Goal: Task Accomplishment & Management: Manage account settings

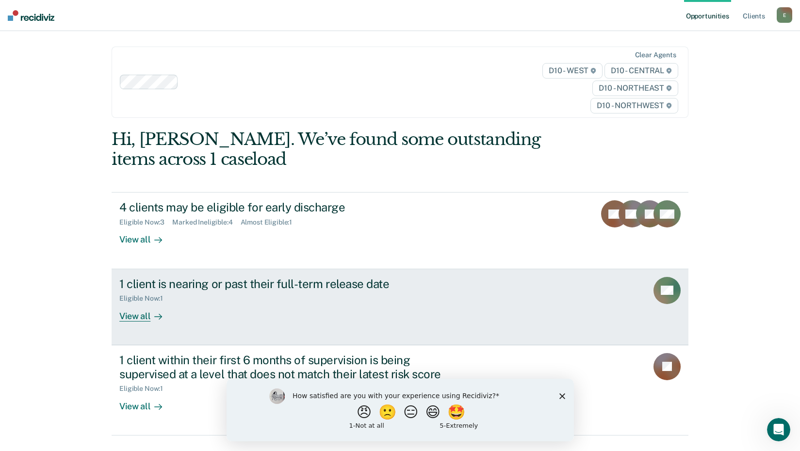
click at [128, 316] on div "View all" at bounding box center [146, 312] width 54 height 19
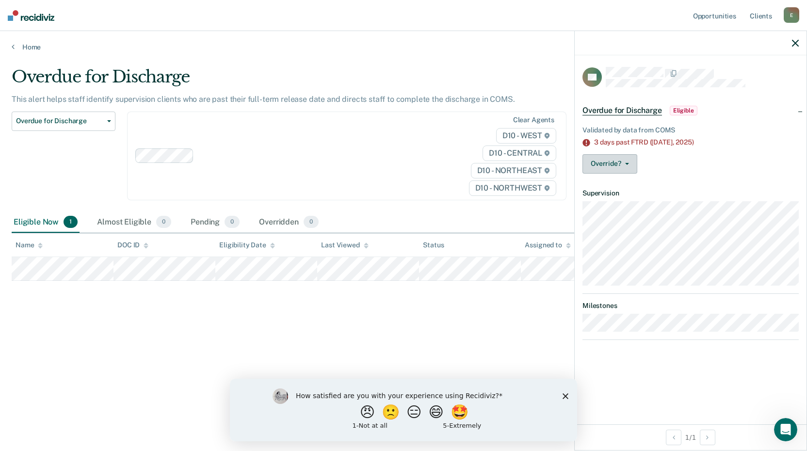
click at [619, 162] on button "Override?" at bounding box center [609, 163] width 55 height 19
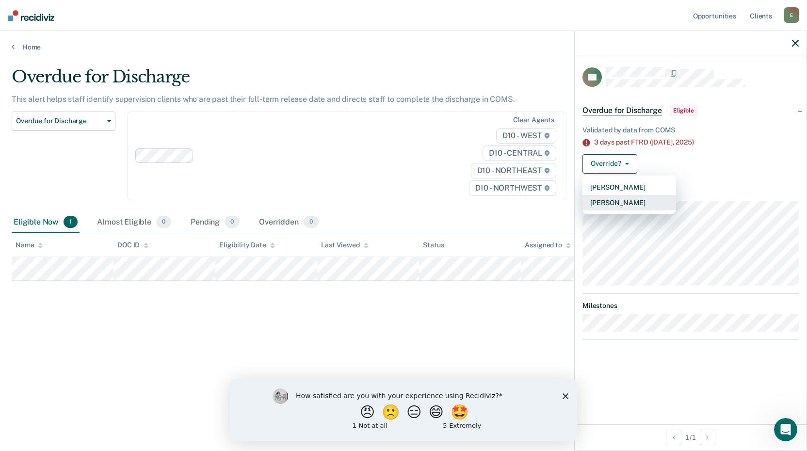
click at [619, 202] on button "[PERSON_NAME]" at bounding box center [629, 203] width 94 height 16
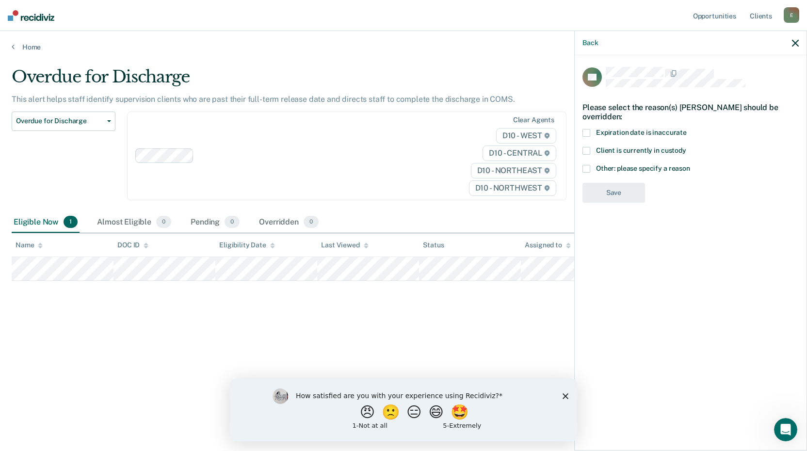
click at [584, 171] on span at bounding box center [586, 169] width 8 height 8
click at [690, 165] on input "Other: please specify a reason" at bounding box center [690, 165] width 0 height 0
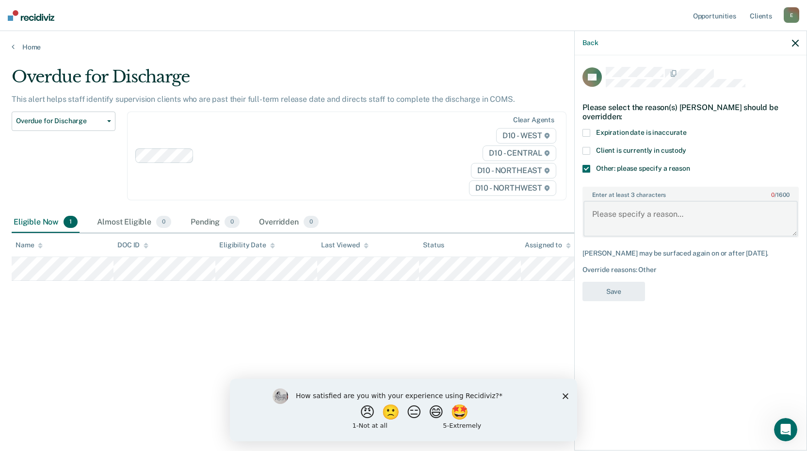
click at [604, 223] on textarea "Enter at least 3 characters 0 / 1600" at bounding box center [690, 219] width 214 height 36
type textarea "successfully discharged"
click at [613, 291] on button "Save" at bounding box center [613, 292] width 63 height 20
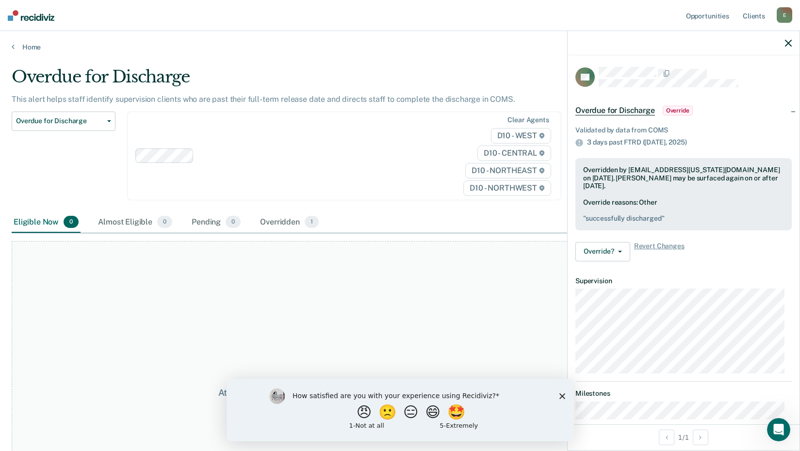
click at [787, 41] on icon "button" at bounding box center [788, 43] width 7 height 7
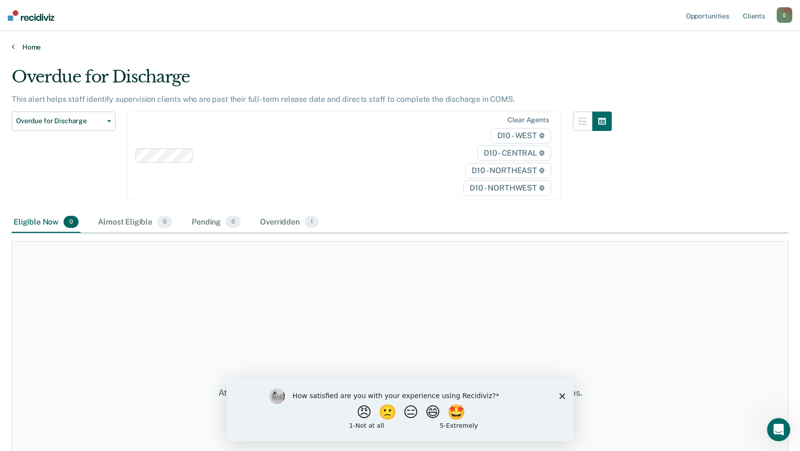
click at [33, 46] on link "Home" at bounding box center [400, 47] width 776 height 9
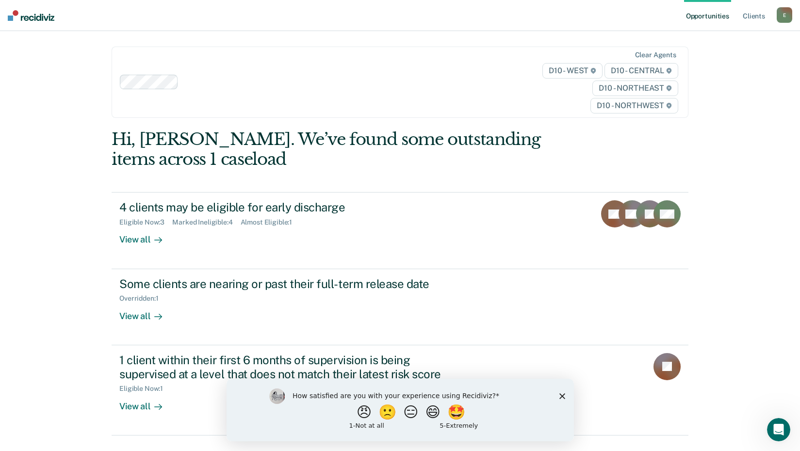
click at [436, 51] on div "Clear agents D10 - WEST D10 - CENTRAL D10 - NORTHEAST D10 - NORTHWEST" at bounding box center [400, 82] width 576 height 71
click at [45, 135] on div "Opportunities Client s [EMAIL_ADDRESS][US_STATE][DOMAIN_NAME] E Profile How it …" at bounding box center [400, 237] width 800 height 474
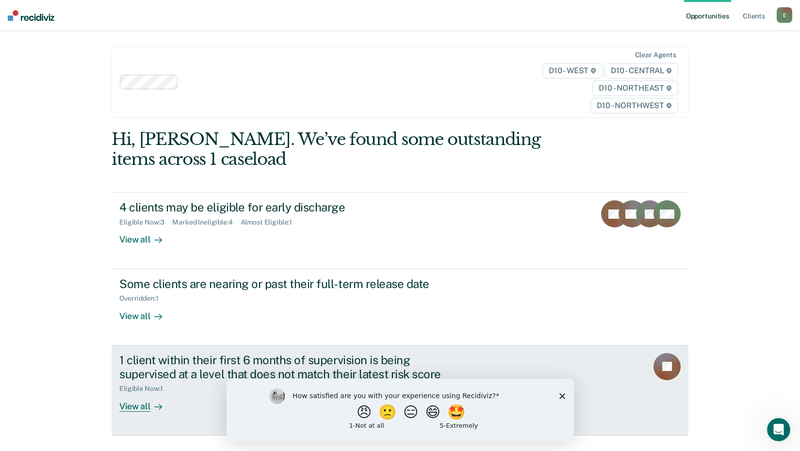
click at [129, 406] on div "View all" at bounding box center [146, 402] width 54 height 19
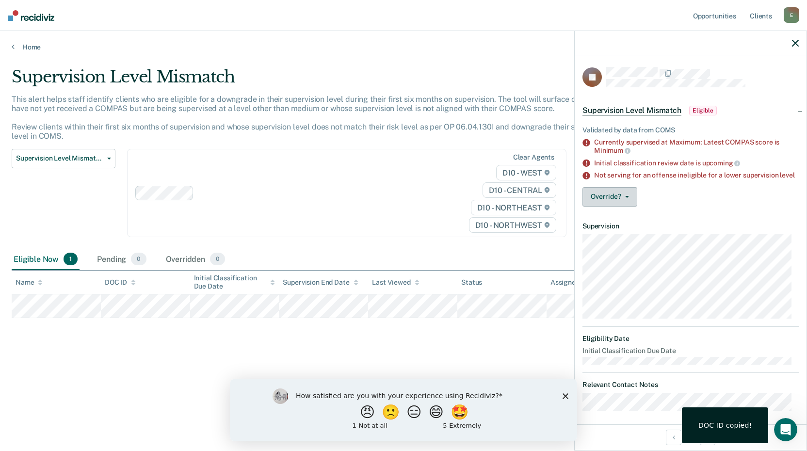
click at [607, 202] on button "Override?" at bounding box center [609, 196] width 55 height 19
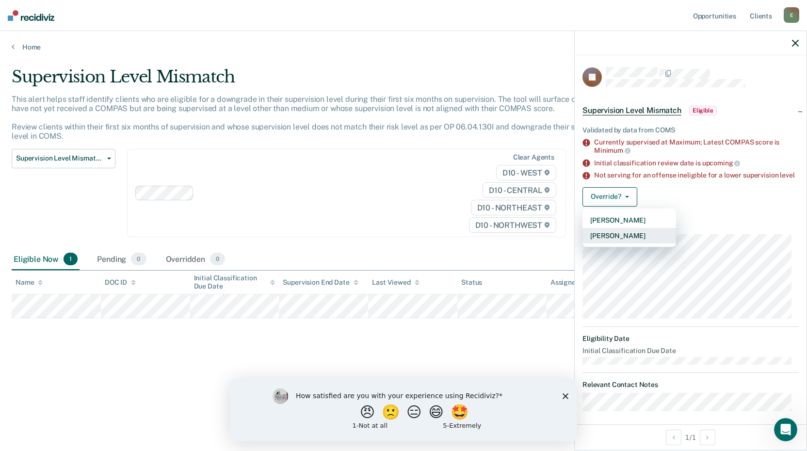
click at [611, 241] on button "[PERSON_NAME]" at bounding box center [629, 236] width 94 height 16
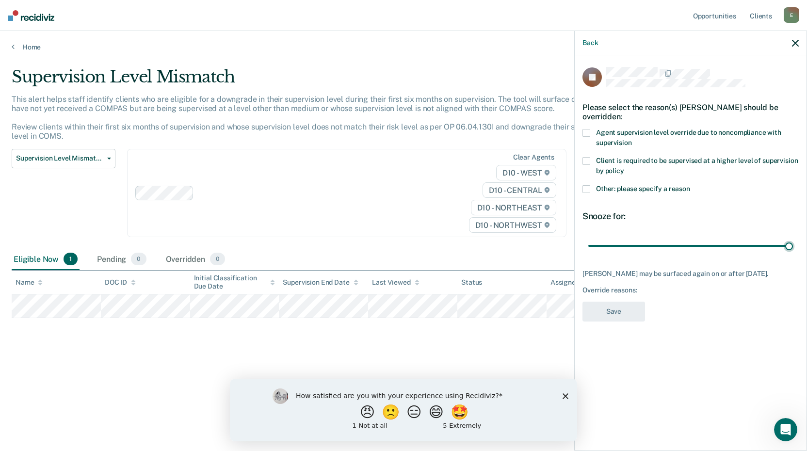
drag, startPoint x: 654, startPoint y: 246, endPoint x: 806, endPoint y: 251, distance: 152.3
type input "90"
click at [793, 251] on input "range" at bounding box center [690, 245] width 205 height 17
click at [587, 128] on div "Please select the reason(s) [PERSON_NAME] should be overridden:" at bounding box center [690, 112] width 216 height 34
click at [588, 130] on span at bounding box center [586, 133] width 8 height 8
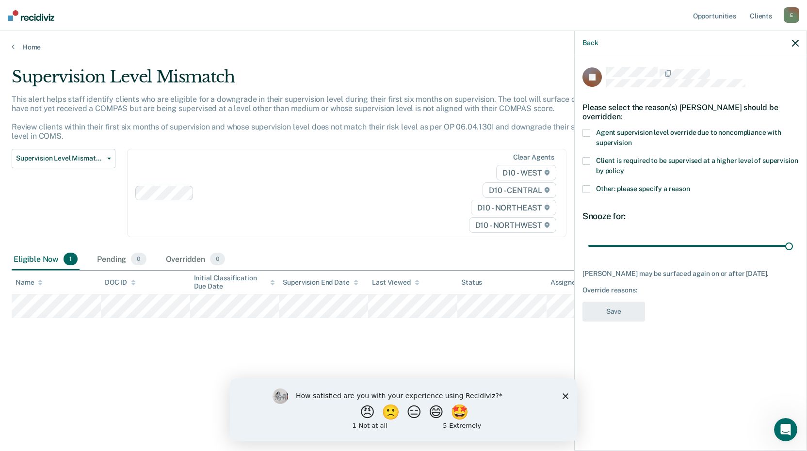
click at [631, 139] on input "Agent supervision level override due to noncompliance with supervision" at bounding box center [631, 139] width 0 height 0
click at [603, 307] on button "Save" at bounding box center [613, 312] width 63 height 20
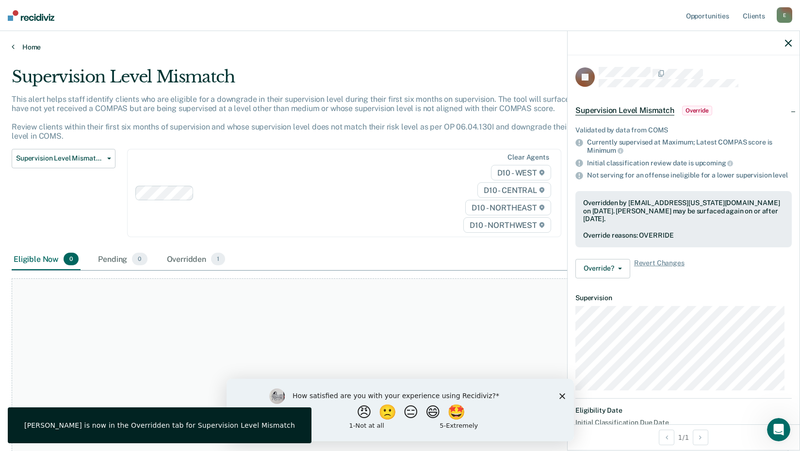
click at [32, 48] on link "Home" at bounding box center [400, 47] width 776 height 9
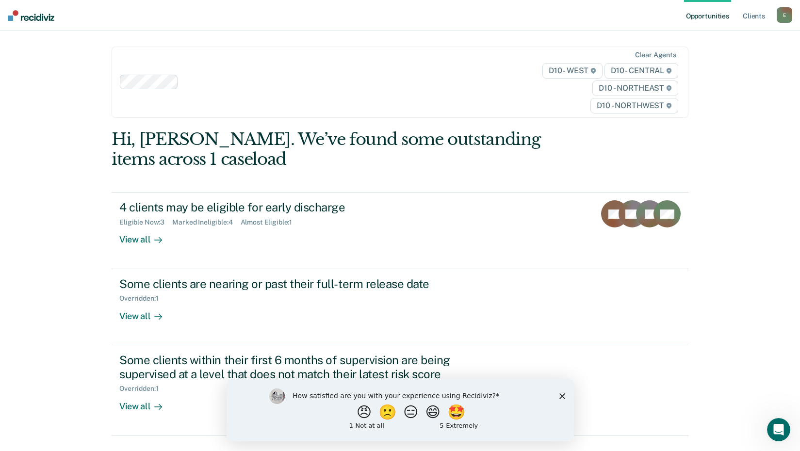
scroll to position [44, 0]
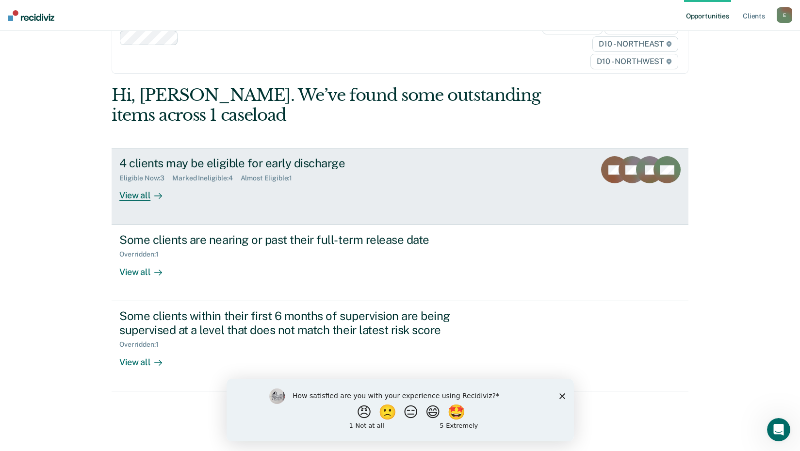
click at [135, 193] on div "View all" at bounding box center [146, 191] width 54 height 19
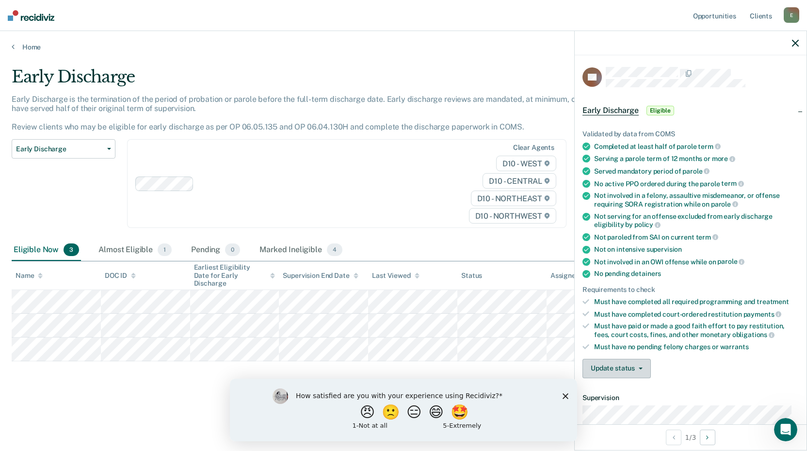
click at [619, 369] on button "Update status" at bounding box center [616, 368] width 68 height 19
click at [617, 404] on button "Mark Ineligible" at bounding box center [629, 408] width 94 height 16
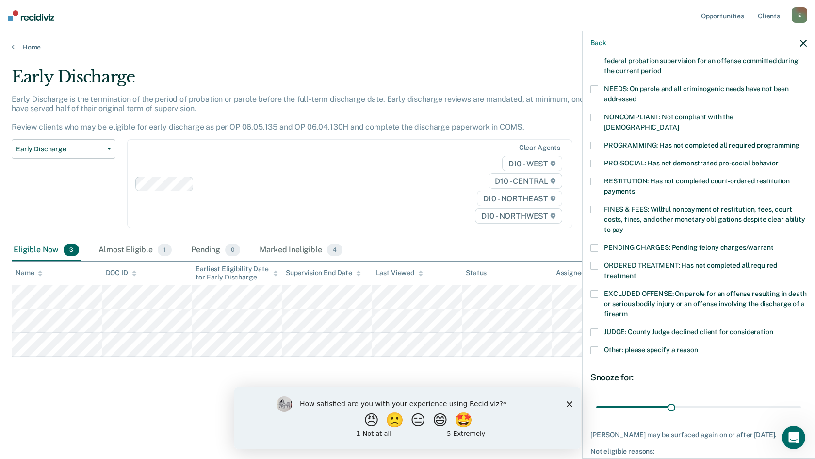
scroll to position [145, 0]
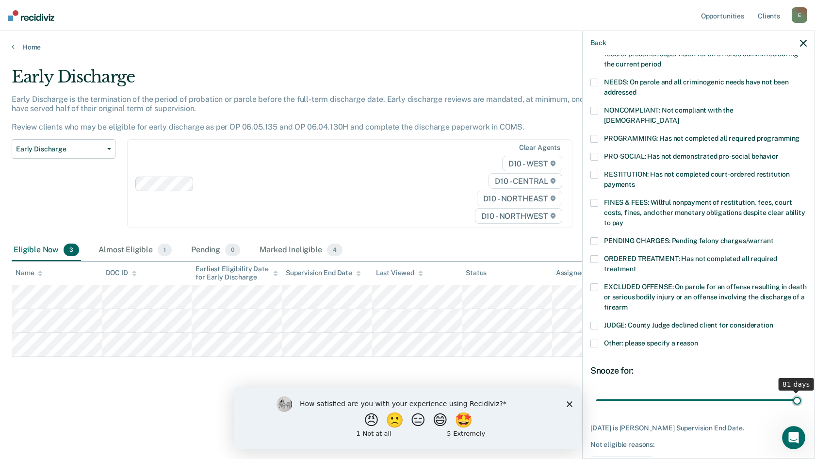
drag, startPoint x: 669, startPoint y: 391, endPoint x: 805, endPoint y: 355, distance: 140.8
type input "81"
click at [801, 391] on input "range" at bounding box center [698, 399] width 205 height 17
click at [595, 283] on span at bounding box center [594, 287] width 8 height 8
click at [627, 304] on input "EXCLUDED OFFENSE: On parole for an offense resulting in death or serious bodily…" at bounding box center [627, 304] width 0 height 0
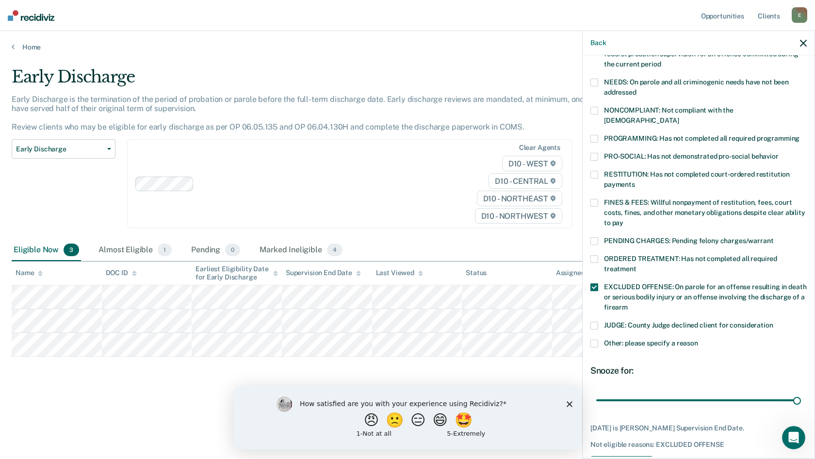
click at [625, 450] on button "Save" at bounding box center [621, 466] width 63 height 20
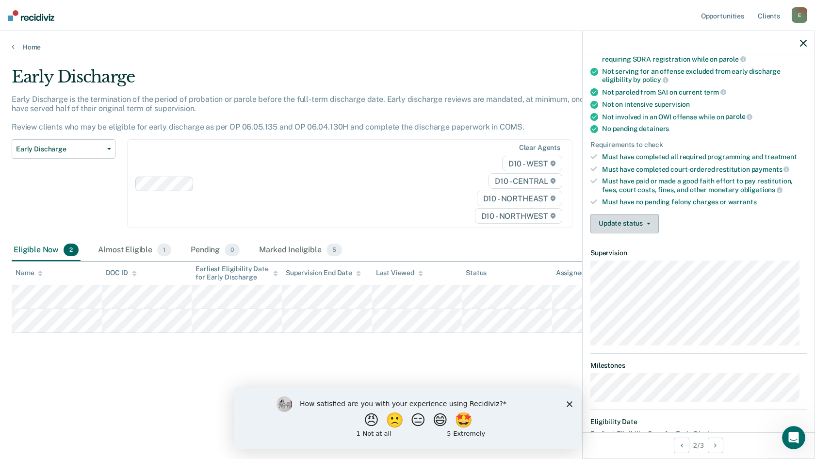
click at [647, 223] on icon "button" at bounding box center [648, 224] width 4 height 2
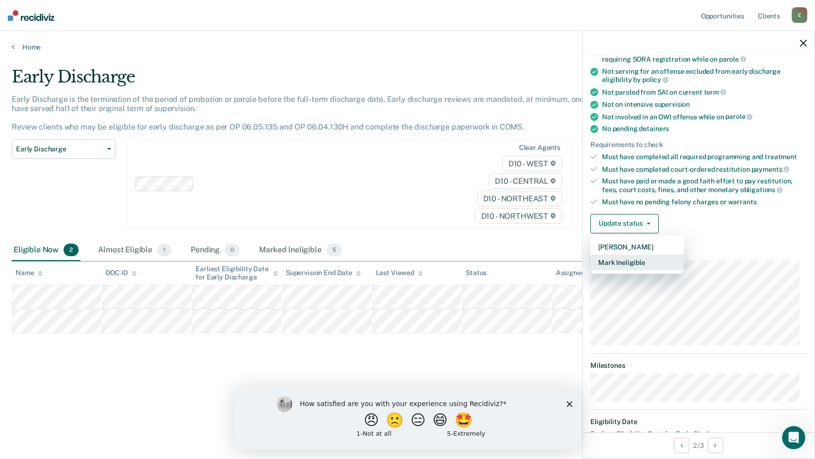
click at [631, 265] on button "Mark Ineligible" at bounding box center [637, 263] width 94 height 16
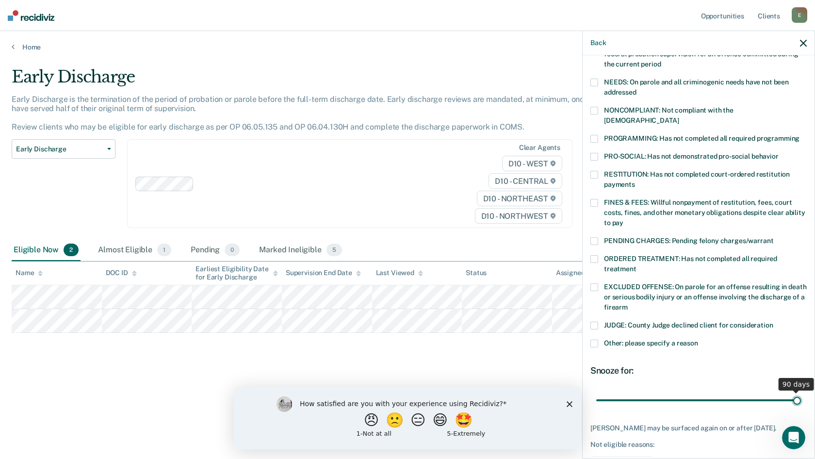
drag, startPoint x: 659, startPoint y: 390, endPoint x: 802, endPoint y: 383, distance: 143.2
type input "90"
click at [801, 391] on input "range" at bounding box center [698, 399] width 205 height 17
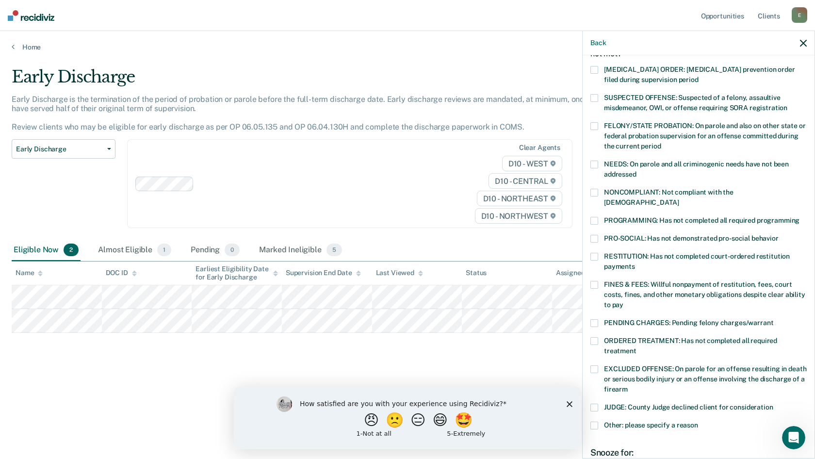
scroll to position [56, 0]
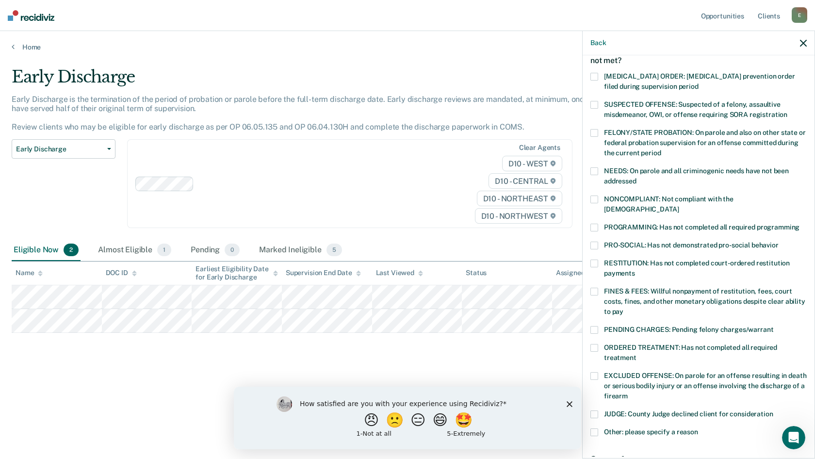
click at [593, 372] on span at bounding box center [594, 376] width 8 height 8
click at [627, 392] on input "EXCLUDED OFFENSE: On parole for an offense resulting in death or serious bodily…" at bounding box center [627, 392] width 0 height 0
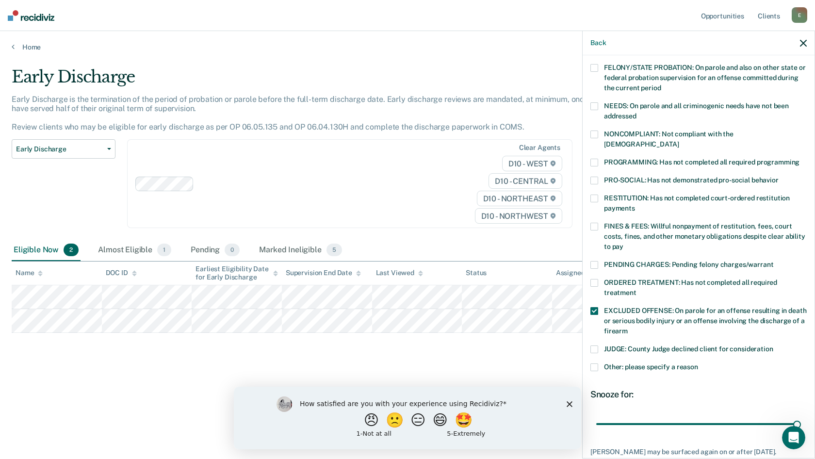
scroll to position [165, 0]
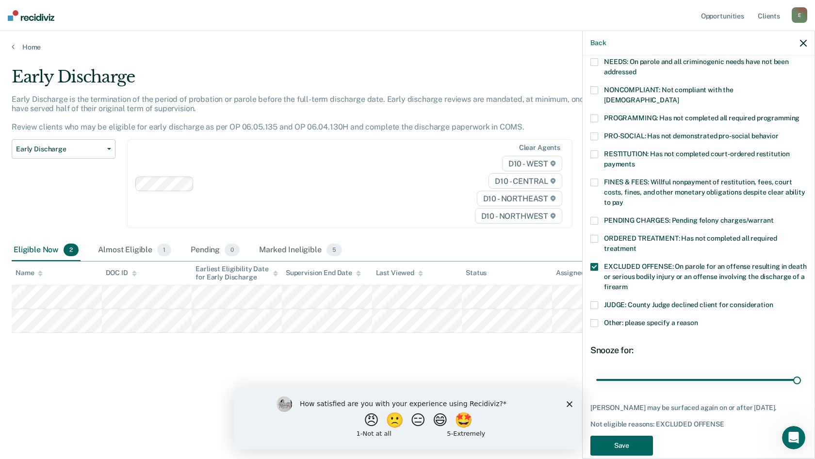
click at [610, 447] on button "Save" at bounding box center [621, 445] width 63 height 20
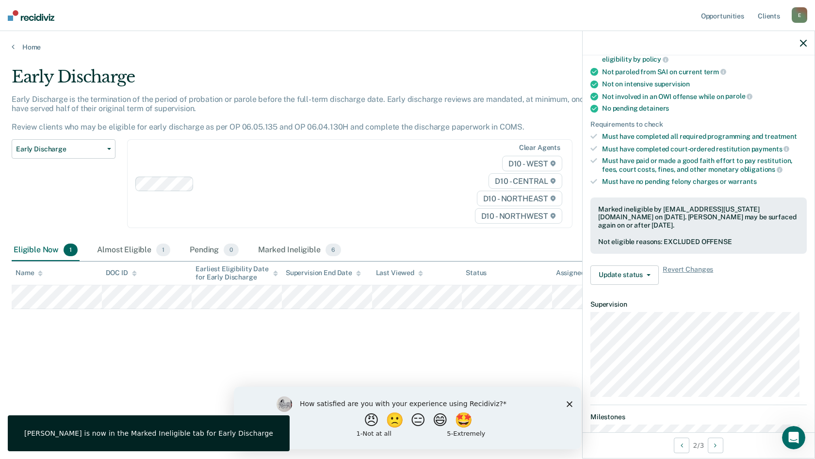
scroll to position [123, 0]
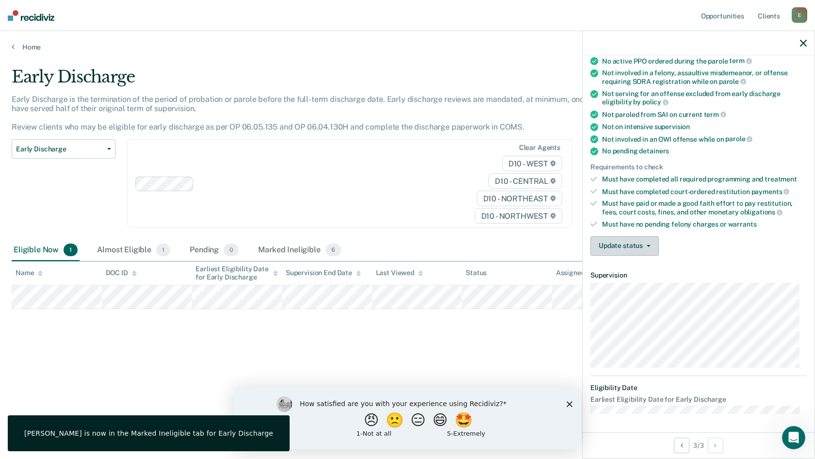
click at [646, 246] on button "Update status" at bounding box center [624, 245] width 68 height 19
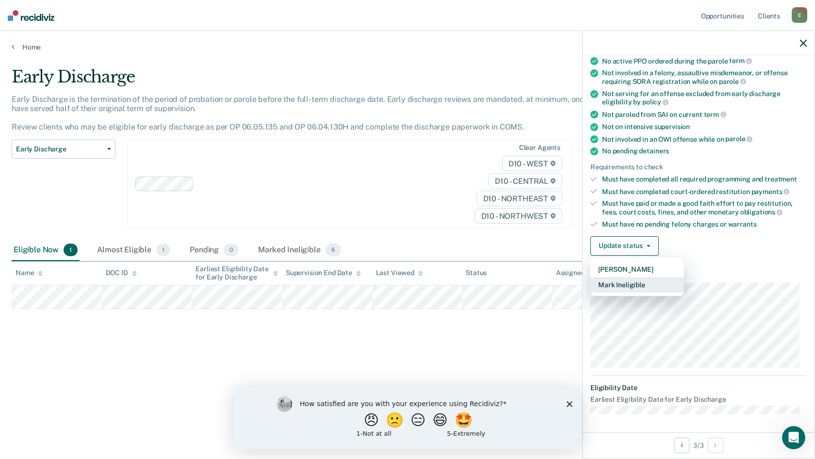
click at [623, 283] on button "Mark Ineligible" at bounding box center [637, 285] width 94 height 16
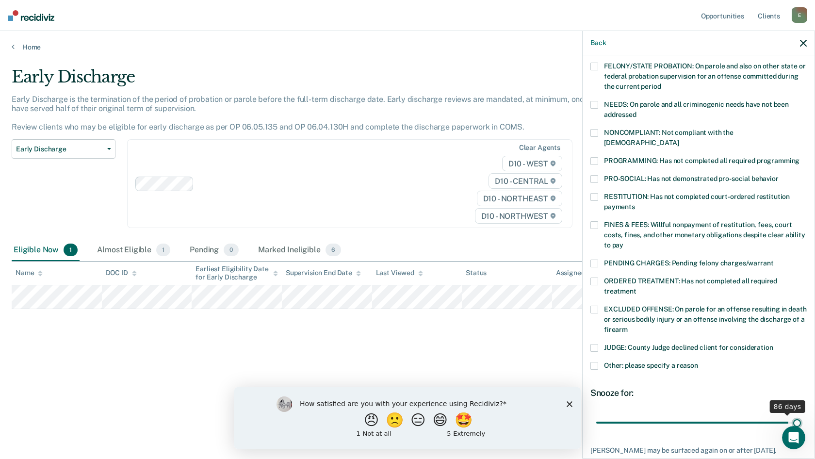
drag, startPoint x: 662, startPoint y: 411, endPoint x: 830, endPoint y: 368, distance: 173.1
type input "90"
click at [801, 414] on input "range" at bounding box center [698, 422] width 205 height 17
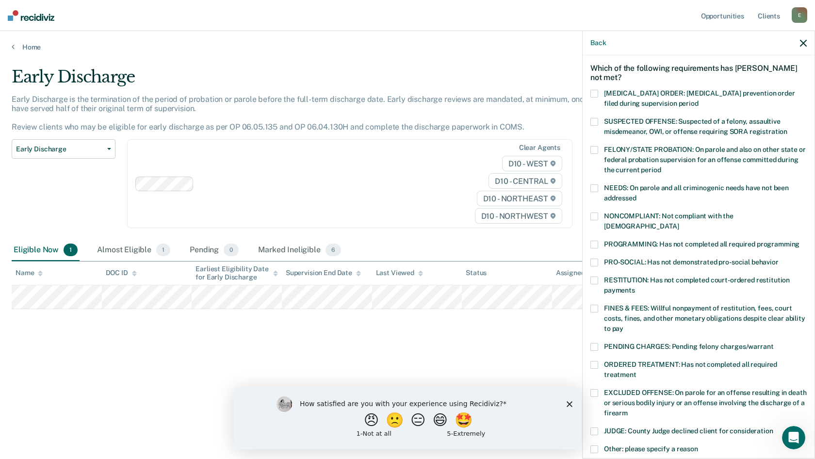
scroll to position [38, 0]
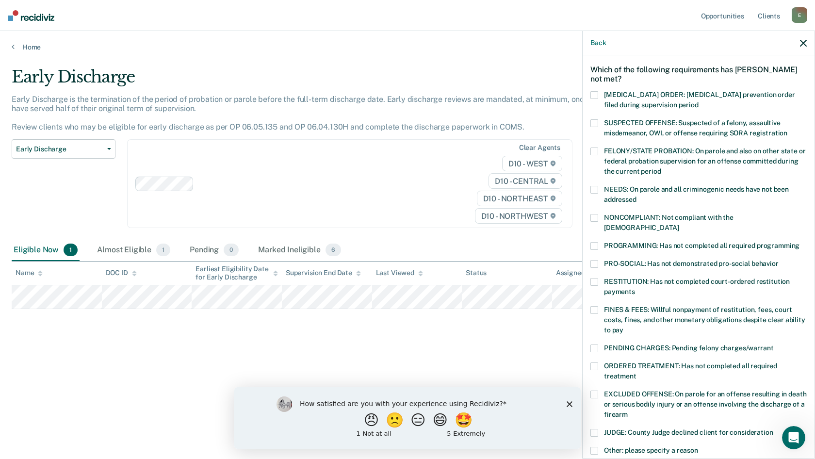
click at [595, 390] on span at bounding box center [594, 394] width 8 height 8
click at [627, 411] on input "EXCLUDED OFFENSE: On parole for an offense resulting in death or serious bodily…" at bounding box center [627, 411] width 0 height 0
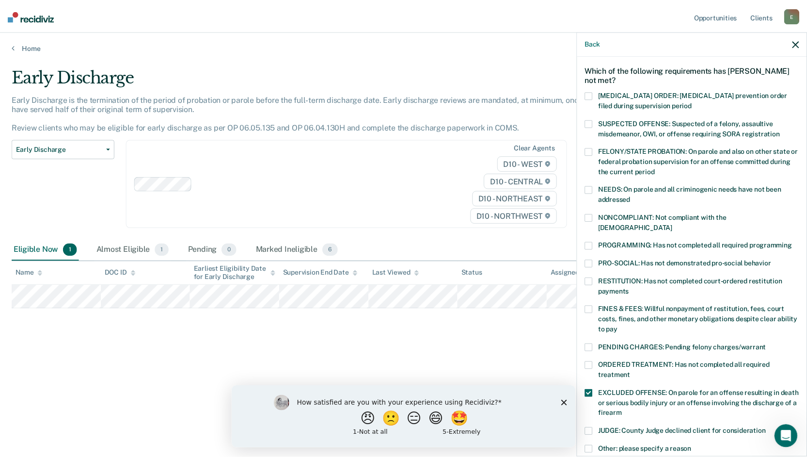
scroll to position [171, 0]
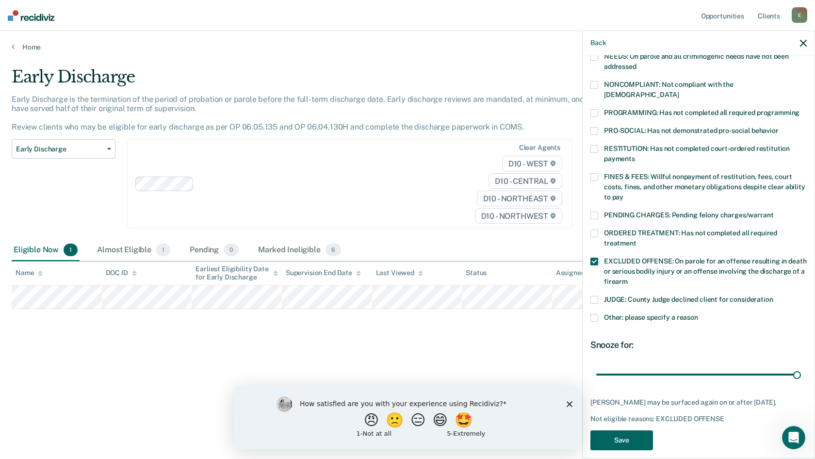
click at [612, 432] on button "Save" at bounding box center [621, 440] width 63 height 20
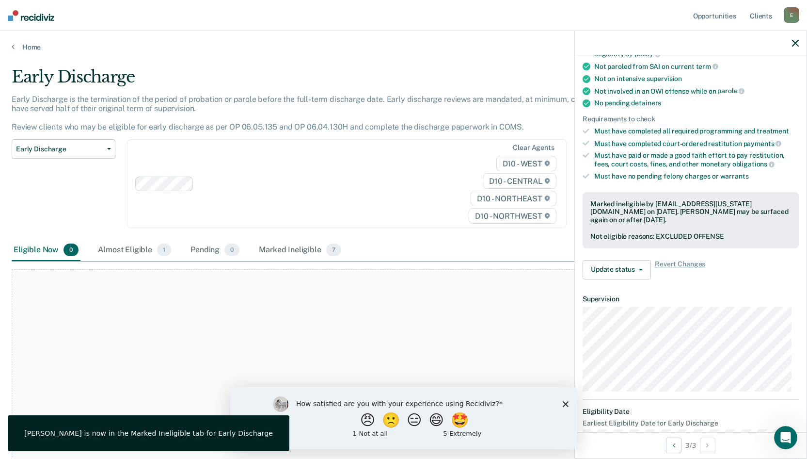
click at [789, 15] on div "E" at bounding box center [792, 15] width 16 height 16
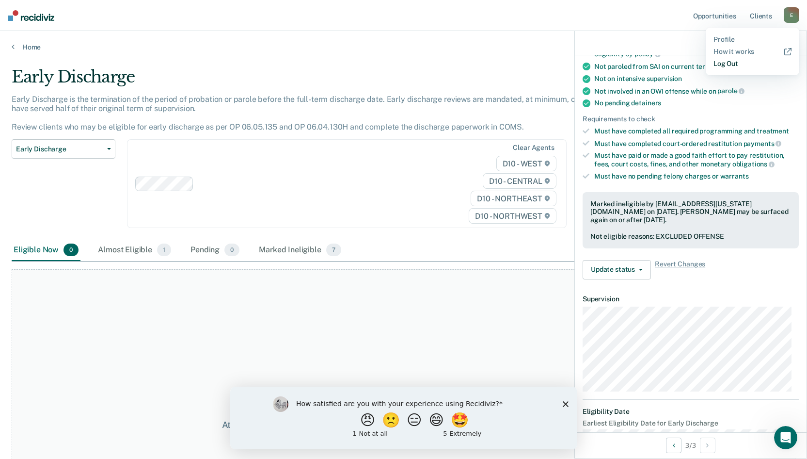
click at [728, 64] on link "Log Out" at bounding box center [753, 64] width 78 height 8
